Goal: Transaction & Acquisition: Purchase product/service

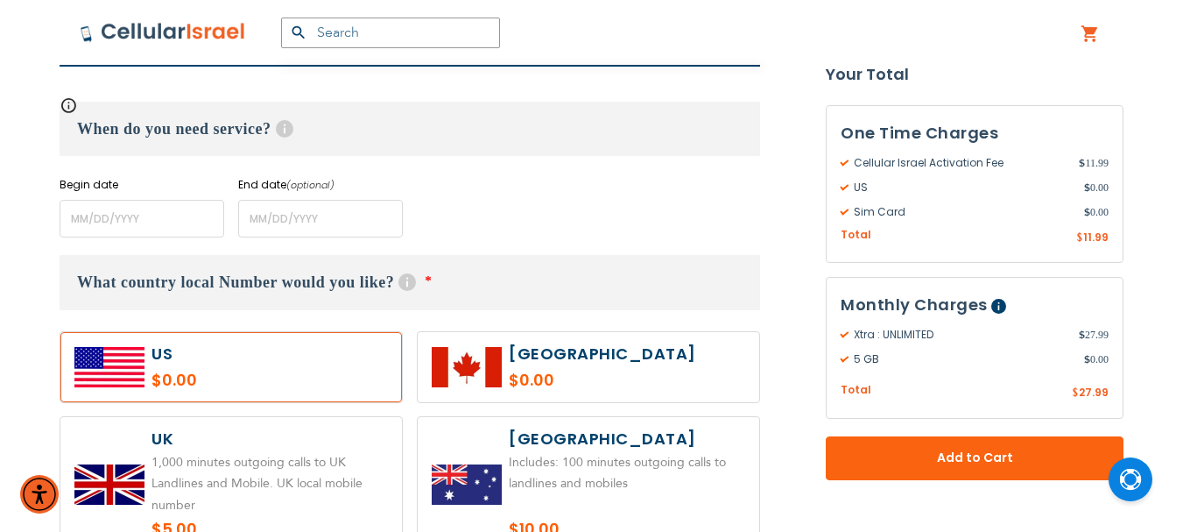
scroll to position [701, 0]
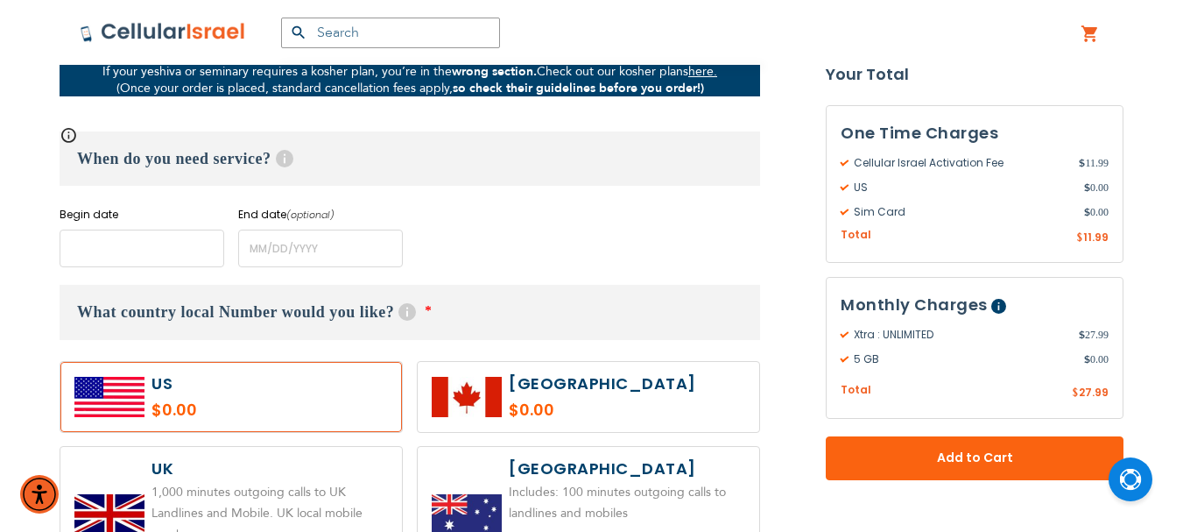
click at [126, 243] on input "name" at bounding box center [142, 249] width 165 height 38
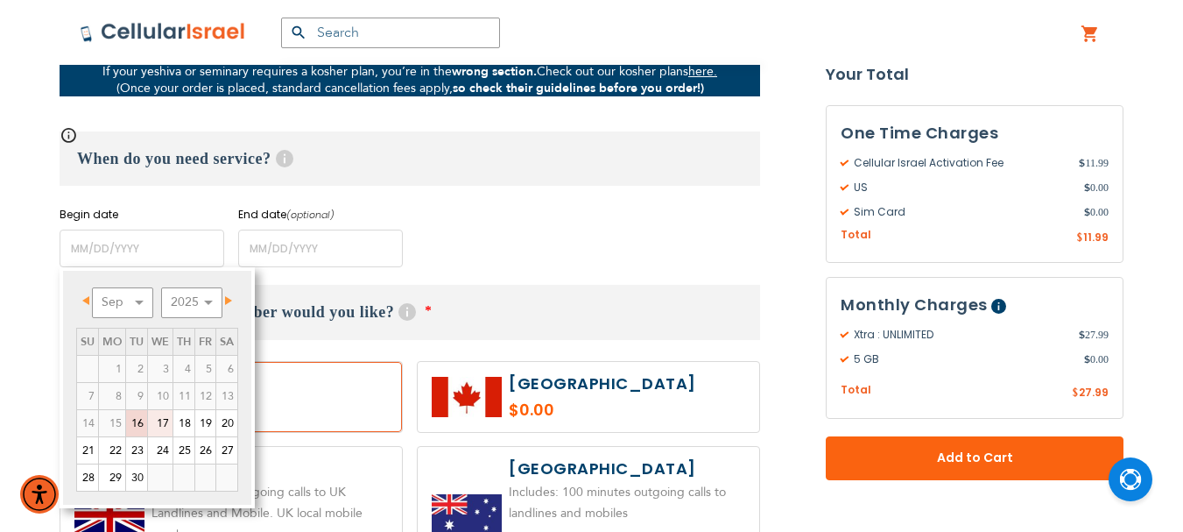
click at [167, 418] on link "17" at bounding box center [160, 423] width 25 height 26
type input "[DATE]"
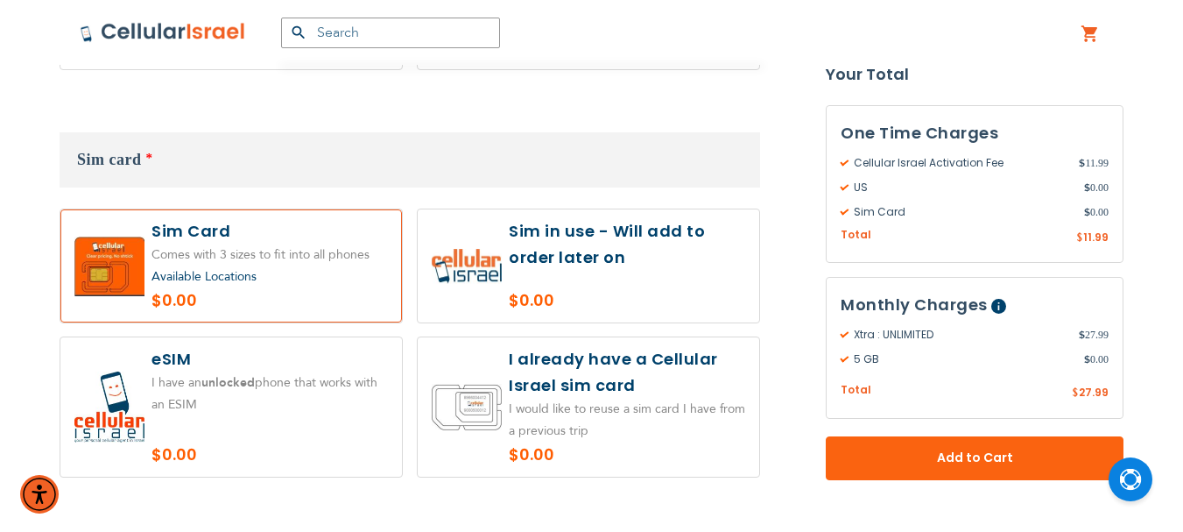
scroll to position [2015, 0]
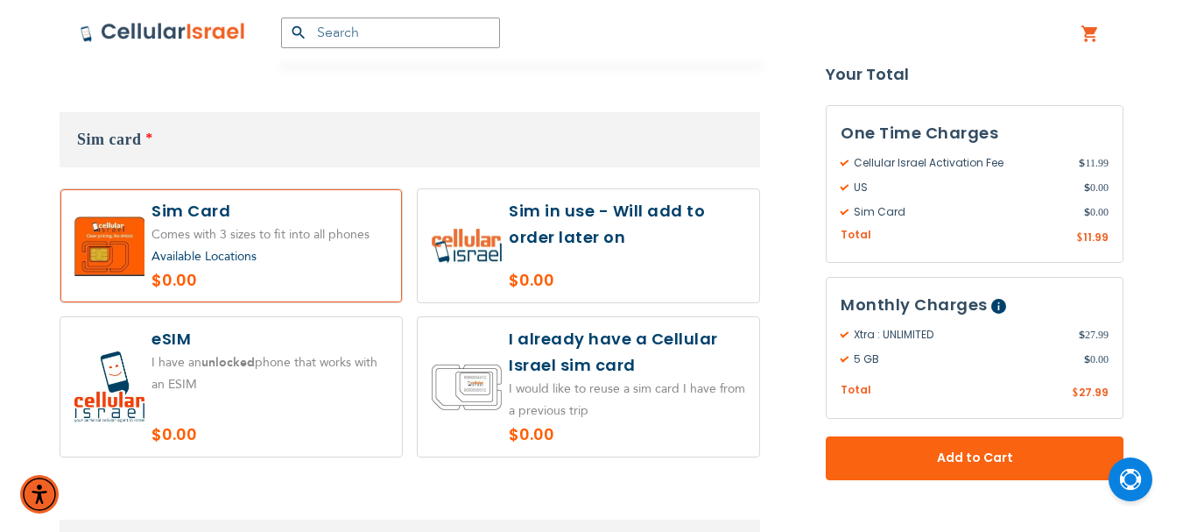
click at [618, 214] on label at bounding box center [589, 245] width 342 height 113
radio input "true"
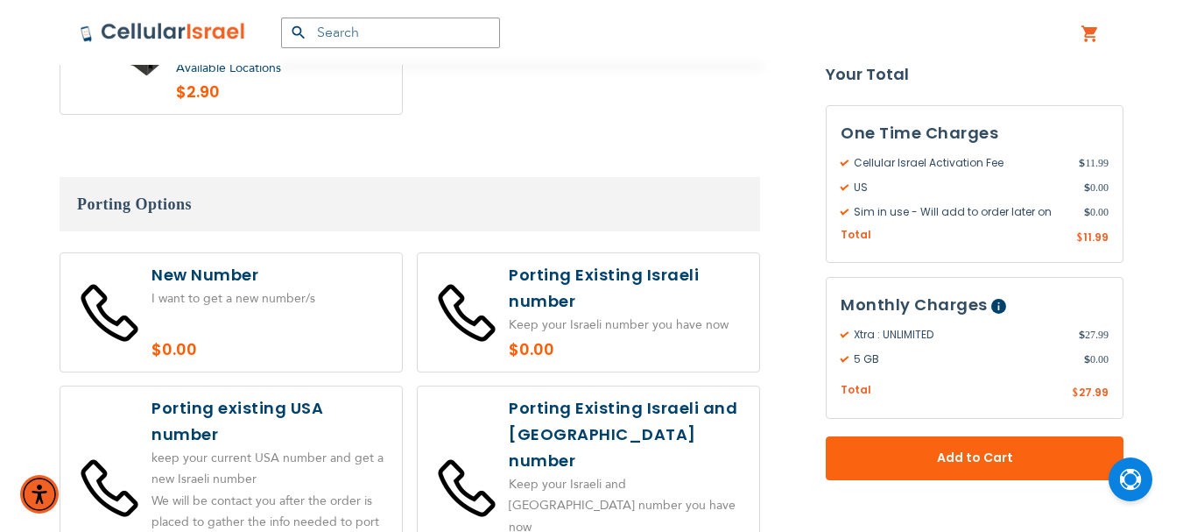
scroll to position [3592, 0]
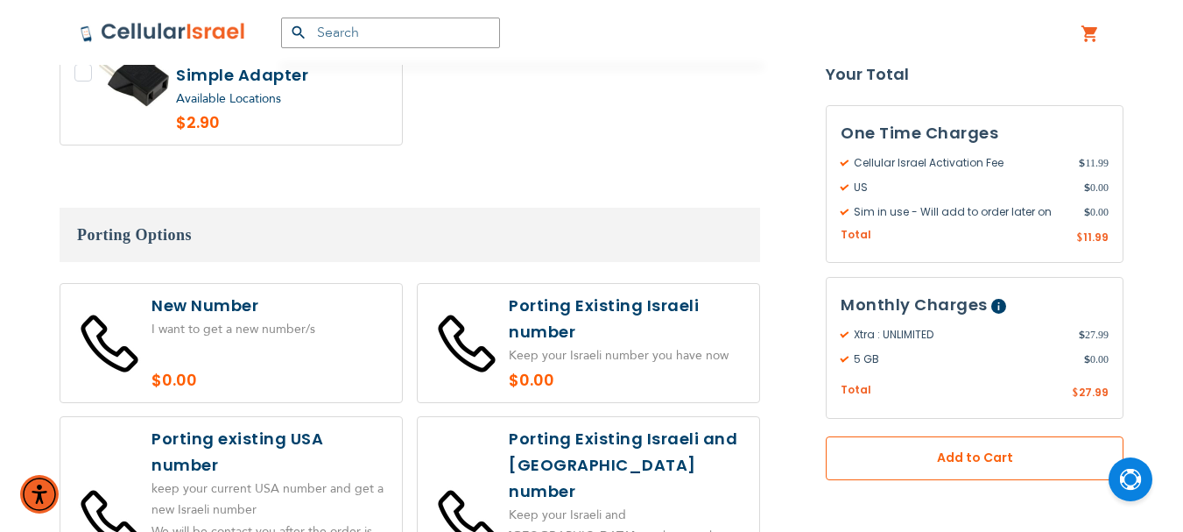
click at [990, 463] on span "Add to Cart" at bounding box center [975, 458] width 182 height 18
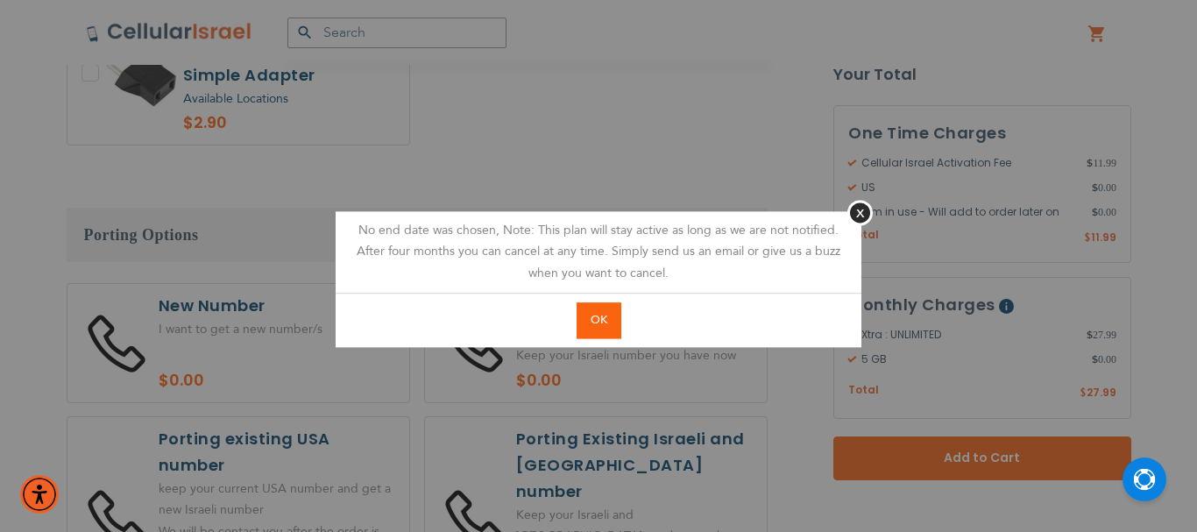
click at [599, 318] on span "OK" at bounding box center [598, 320] width 17 height 16
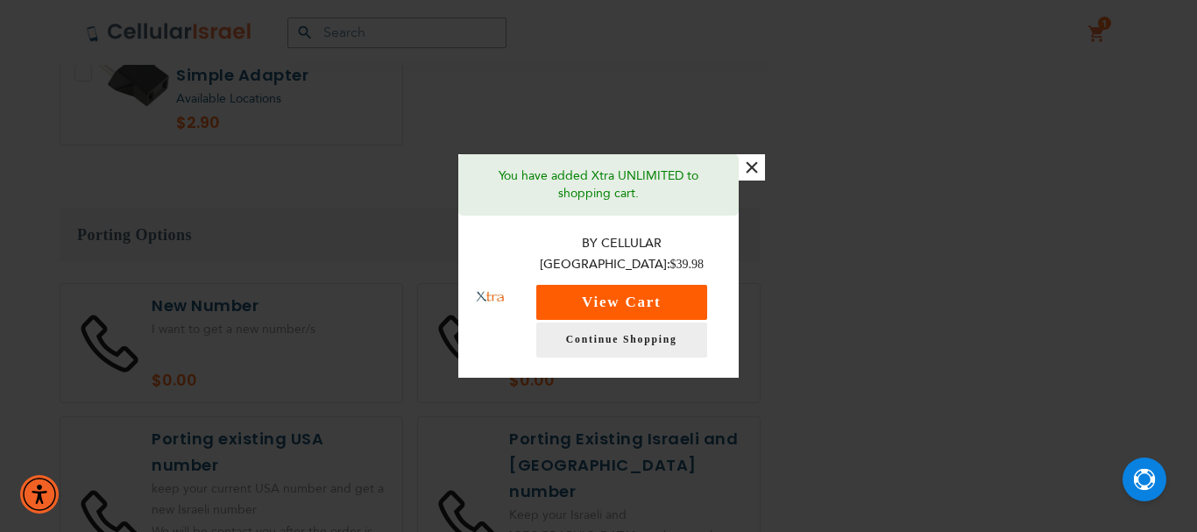
click at [608, 288] on button "View Cart" at bounding box center [621, 302] width 171 height 35
